Goal: Task Accomplishment & Management: Complete application form

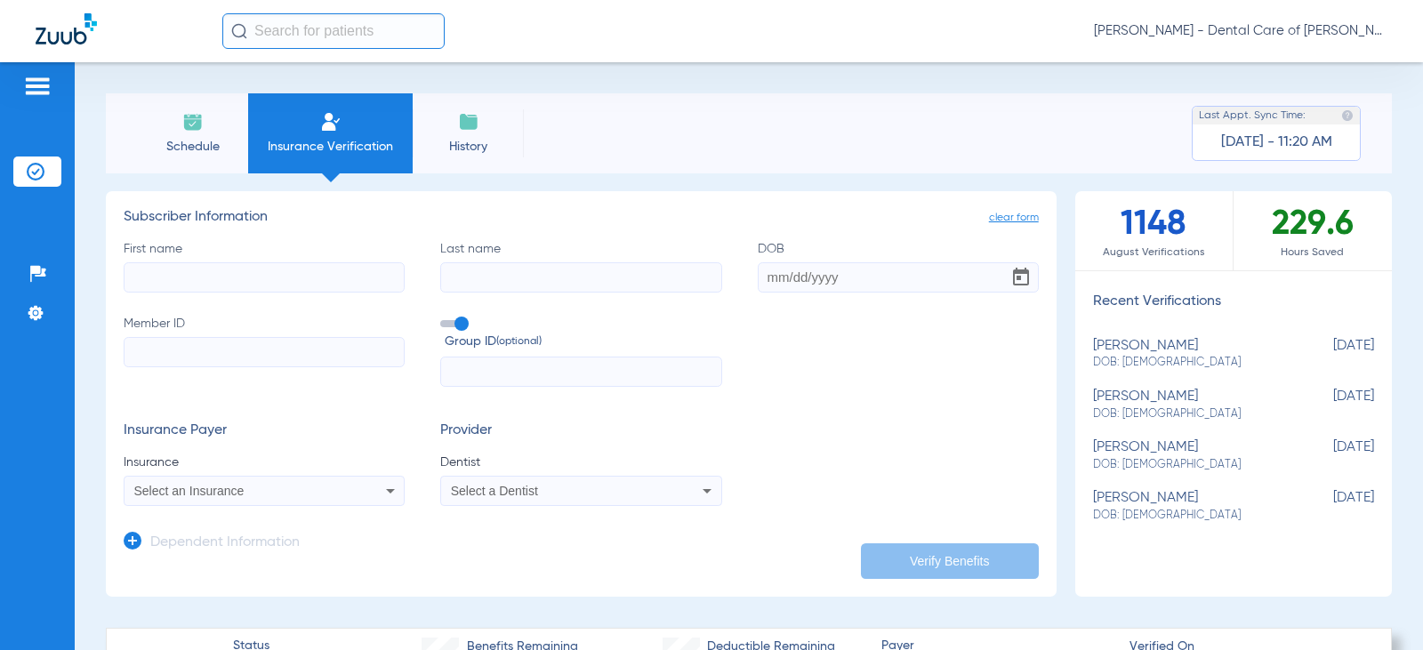
click at [300, 293] on div "First name Last name DOB Member ID Group ID (optional)" at bounding box center [581, 314] width 915 height 148
click at [299, 291] on input "First name" at bounding box center [264, 277] width 281 height 30
type input "[PERSON_NAME]"
type input "[DATE]"
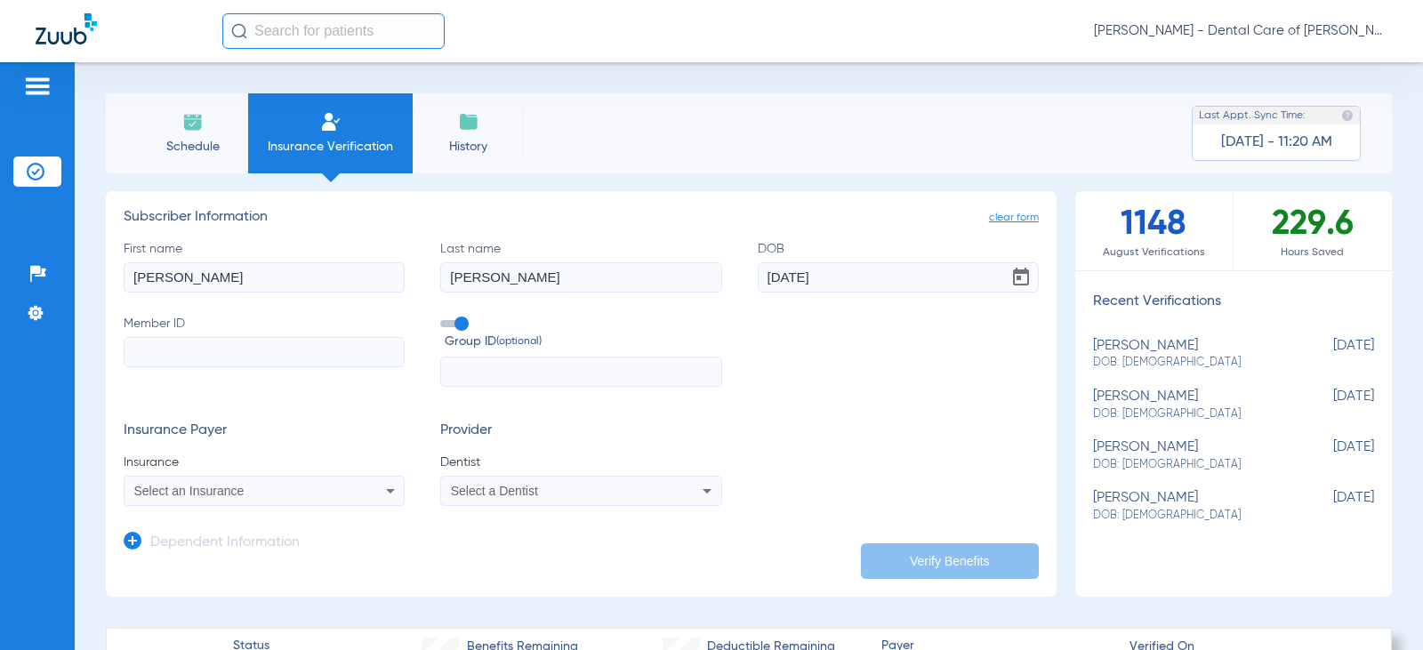
click at [266, 345] on input "Member ID" at bounding box center [264, 352] width 281 height 30
paste input "328388329"
type input "328388329"
click at [268, 401] on form "First name [PERSON_NAME] Last name [PERSON_NAME] [DEMOGRAPHIC_DATA] Member ID 3…" at bounding box center [581, 373] width 915 height 267
click at [466, 327] on label "Group ID (optional)" at bounding box center [580, 334] width 281 height 38
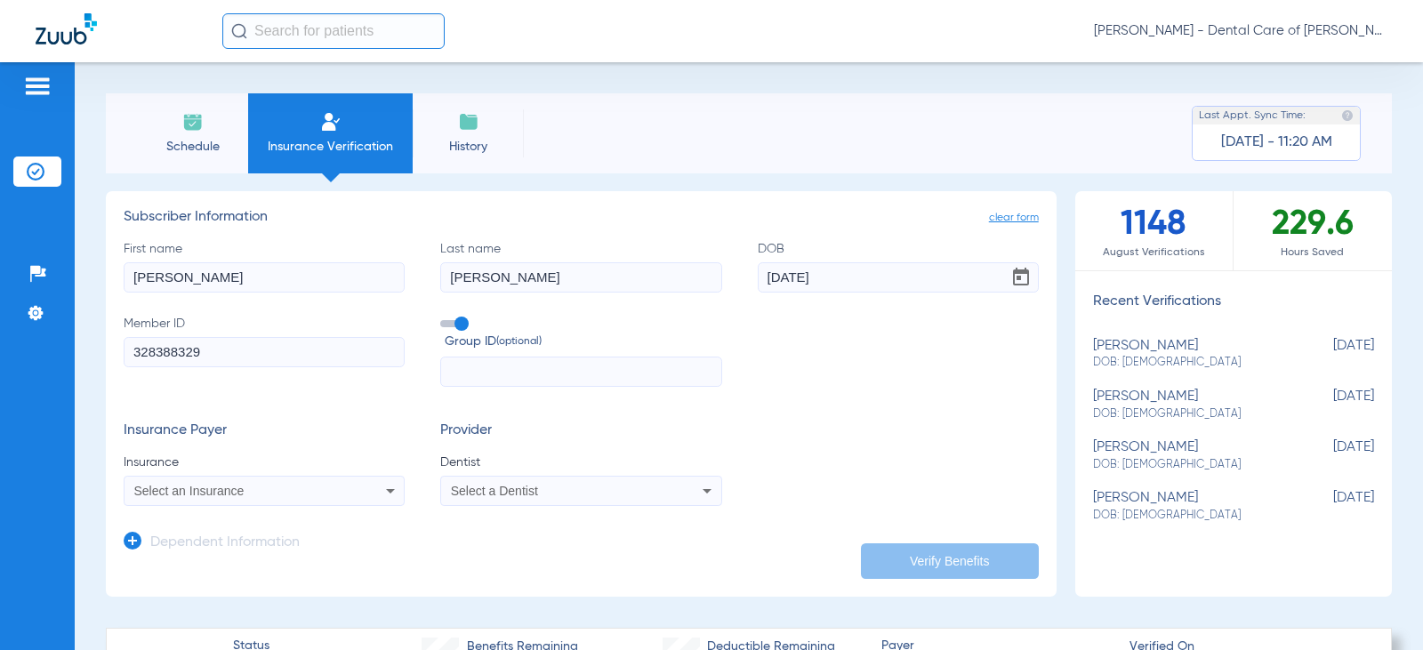
click at [444, 318] on input "Group ID (optional)" at bounding box center [444, 318] width 0 height 0
click at [367, 489] on div "Select an Insurance" at bounding box center [264, 490] width 279 height 21
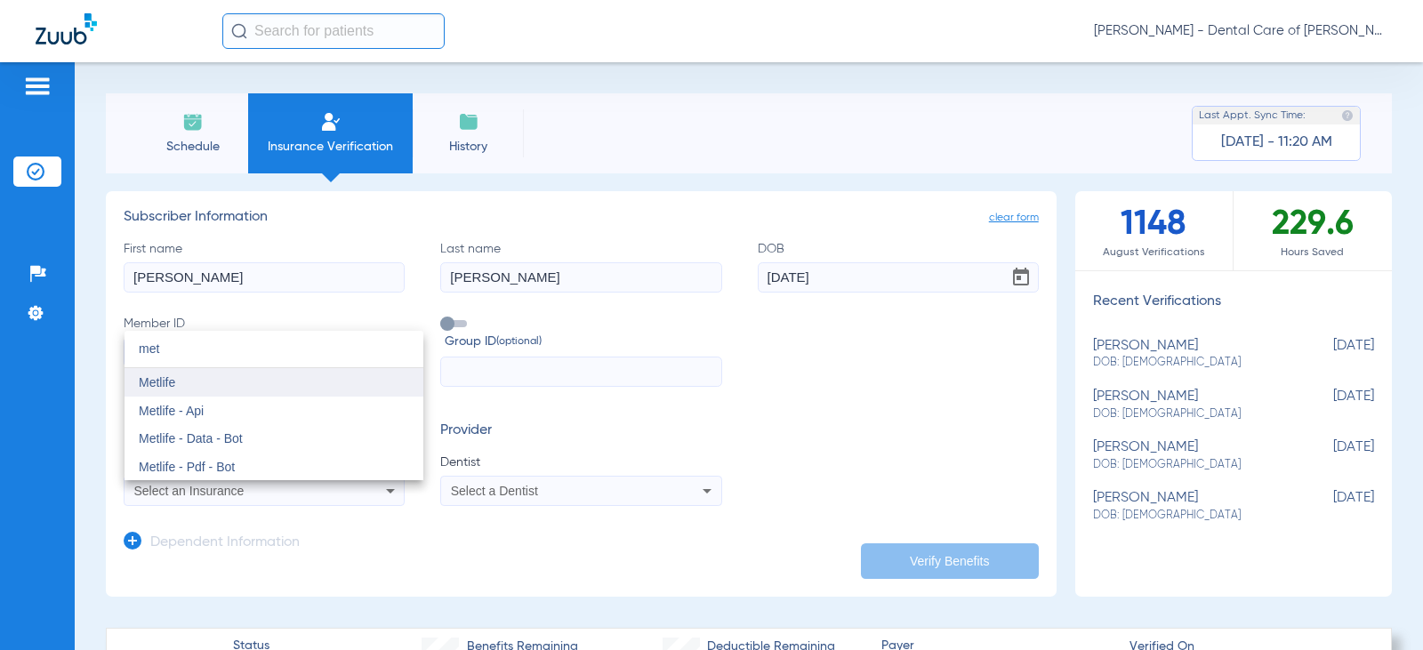
type input "met"
click at [172, 376] on span "Metlife" at bounding box center [157, 382] width 36 height 14
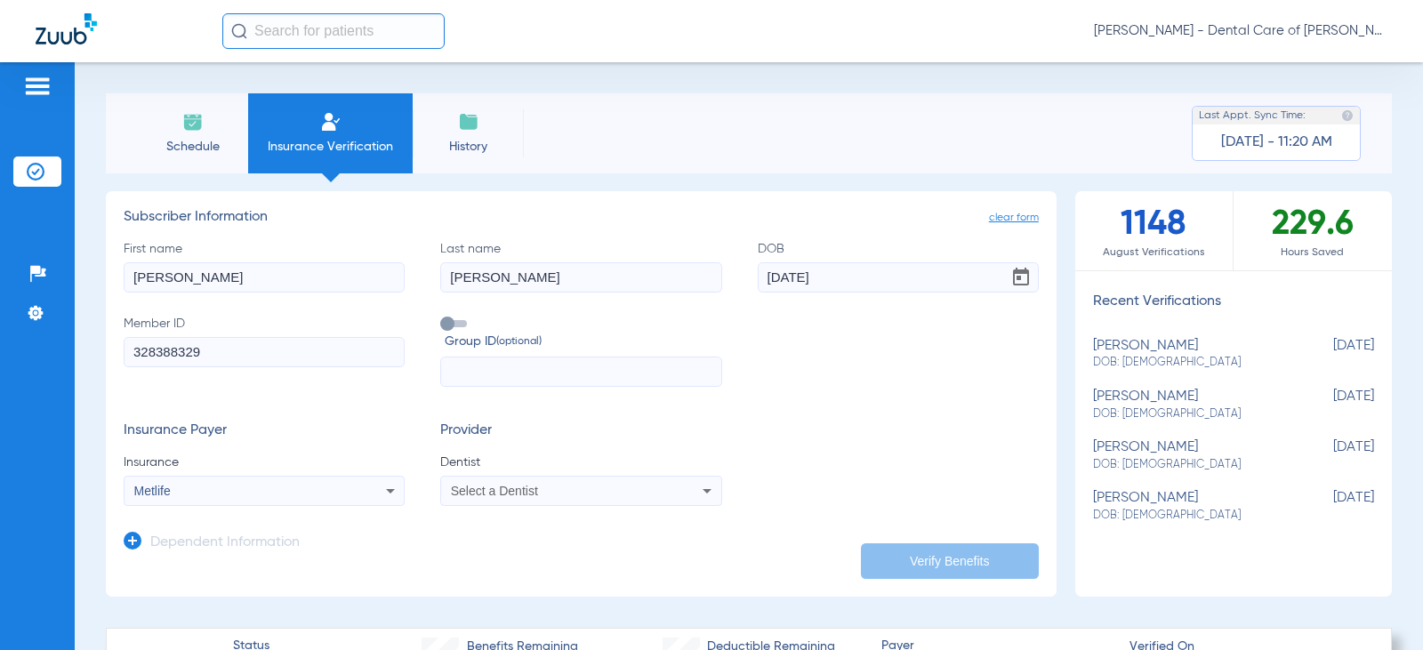
click at [573, 490] on div "Select a Dentist" at bounding box center [555, 491] width 209 height 12
type input "grant"
click at [564, 467] on span "[PERSON_NAME] 1356834121" at bounding box center [539, 467] width 173 height 12
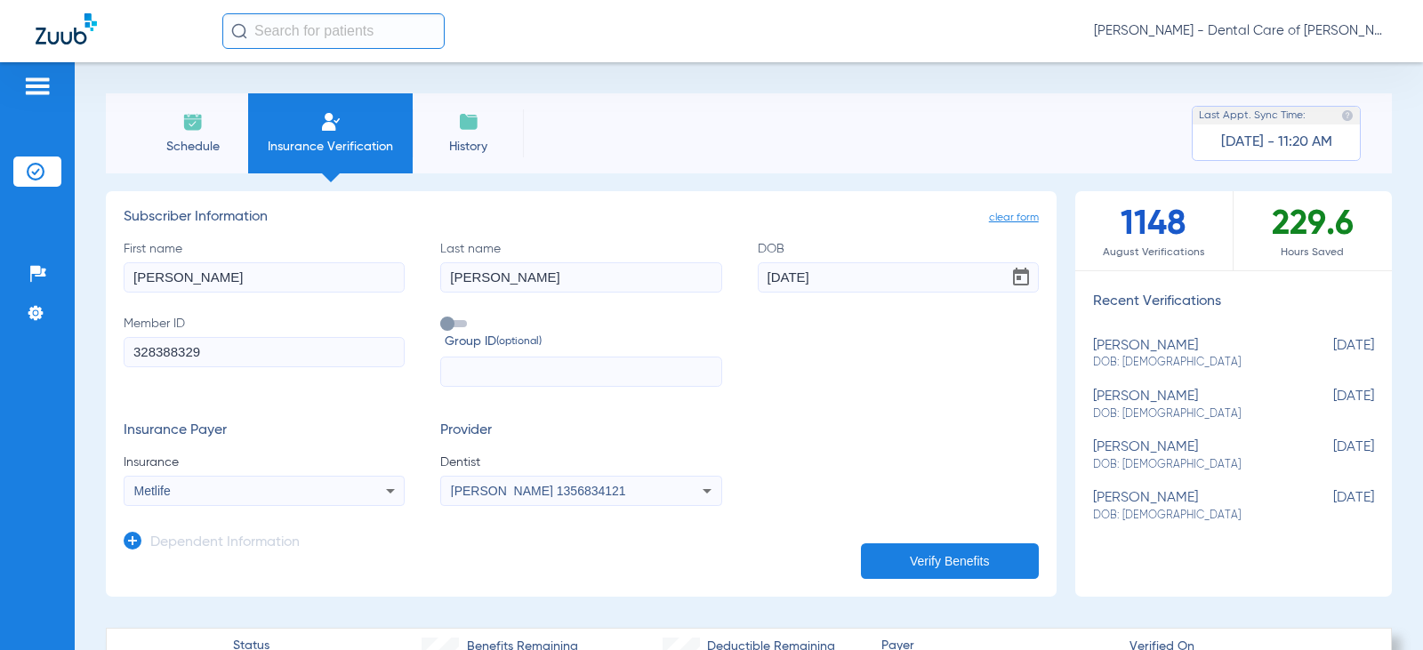
click at [931, 564] on button "Verify Benefits" at bounding box center [950, 561] width 178 height 36
